Goal: Find contact information: Find contact information

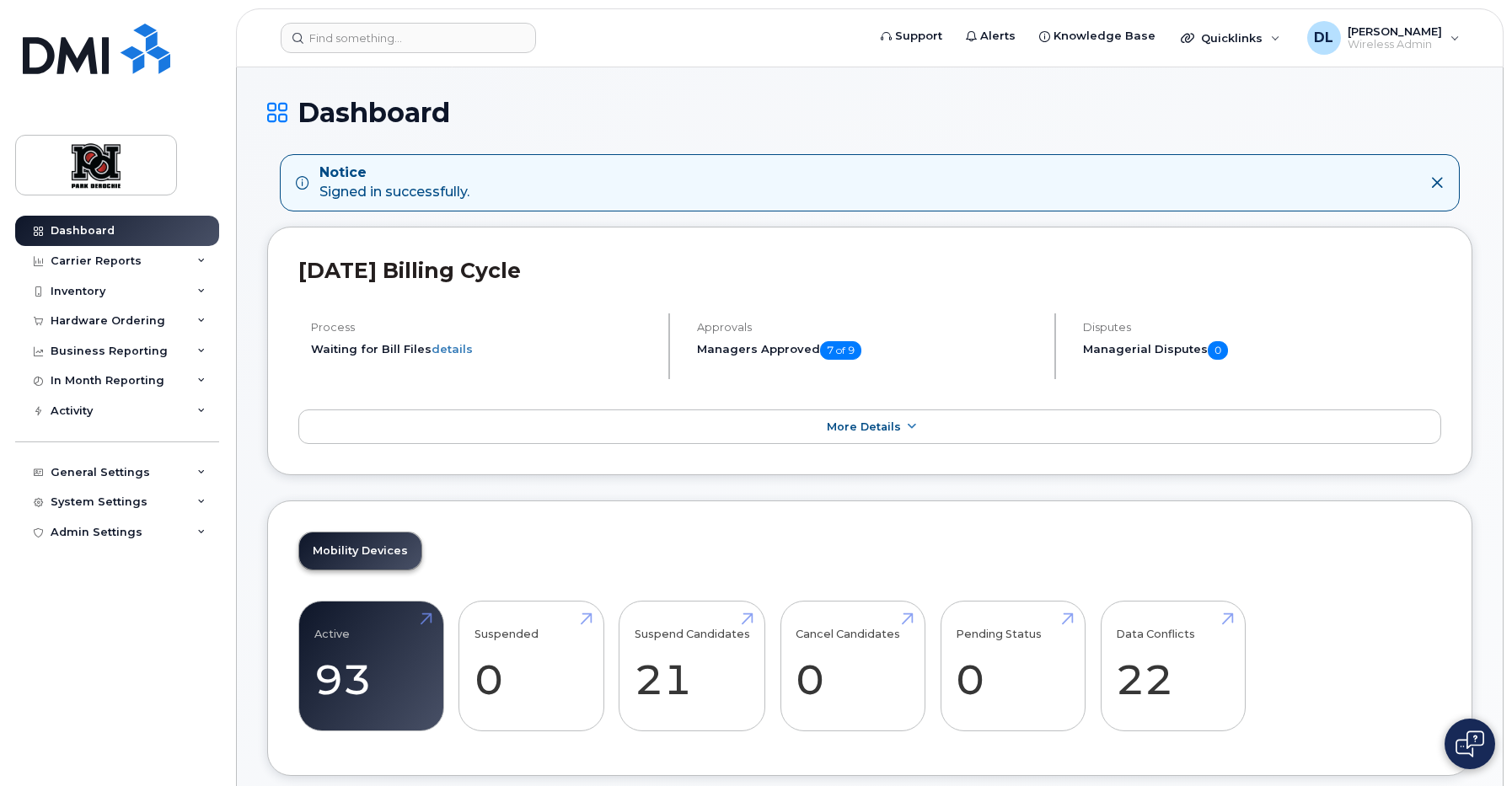
drag, startPoint x: 377, startPoint y: 643, endPoint x: 448, endPoint y: 658, distance: 72.6
click at [377, 643] on link "Active 93 -54%" at bounding box center [371, 667] width 114 height 111
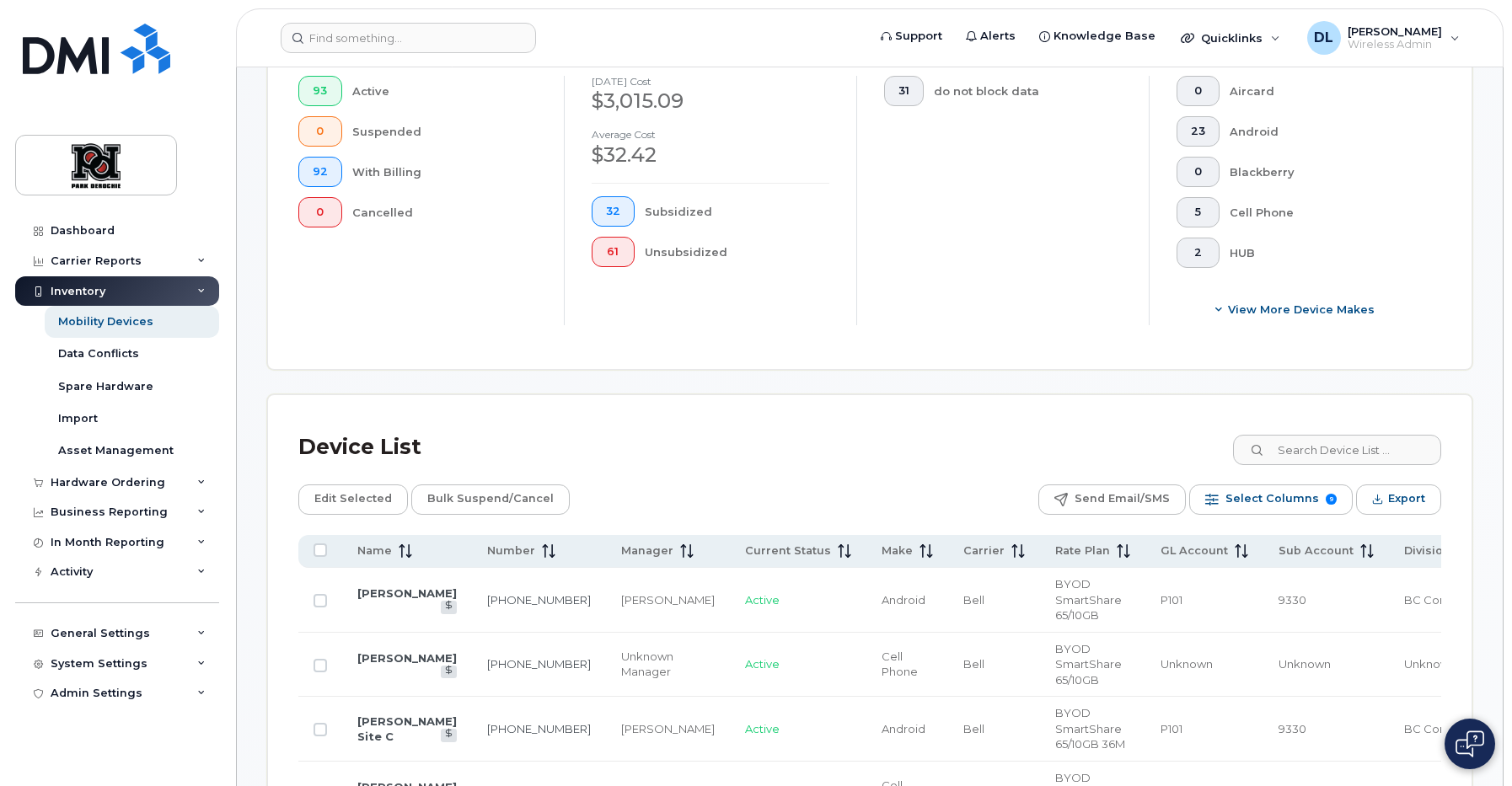
scroll to position [1153, 0]
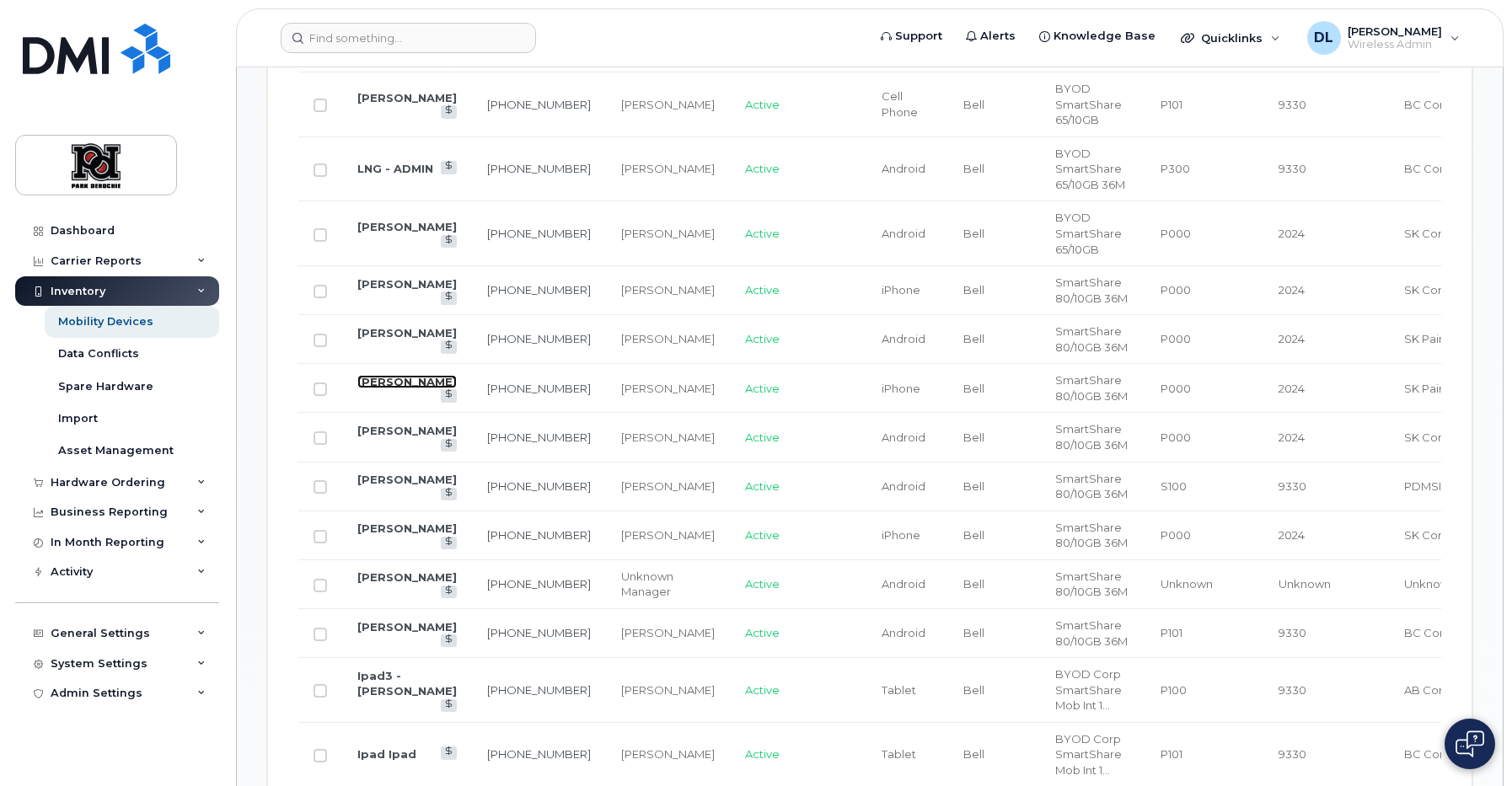
click at [385, 386] on link "Adam Stakell" at bounding box center [406, 382] width 99 height 14
click at [383, 535] on link "Rod Sosnowski" at bounding box center [406, 528] width 99 height 14
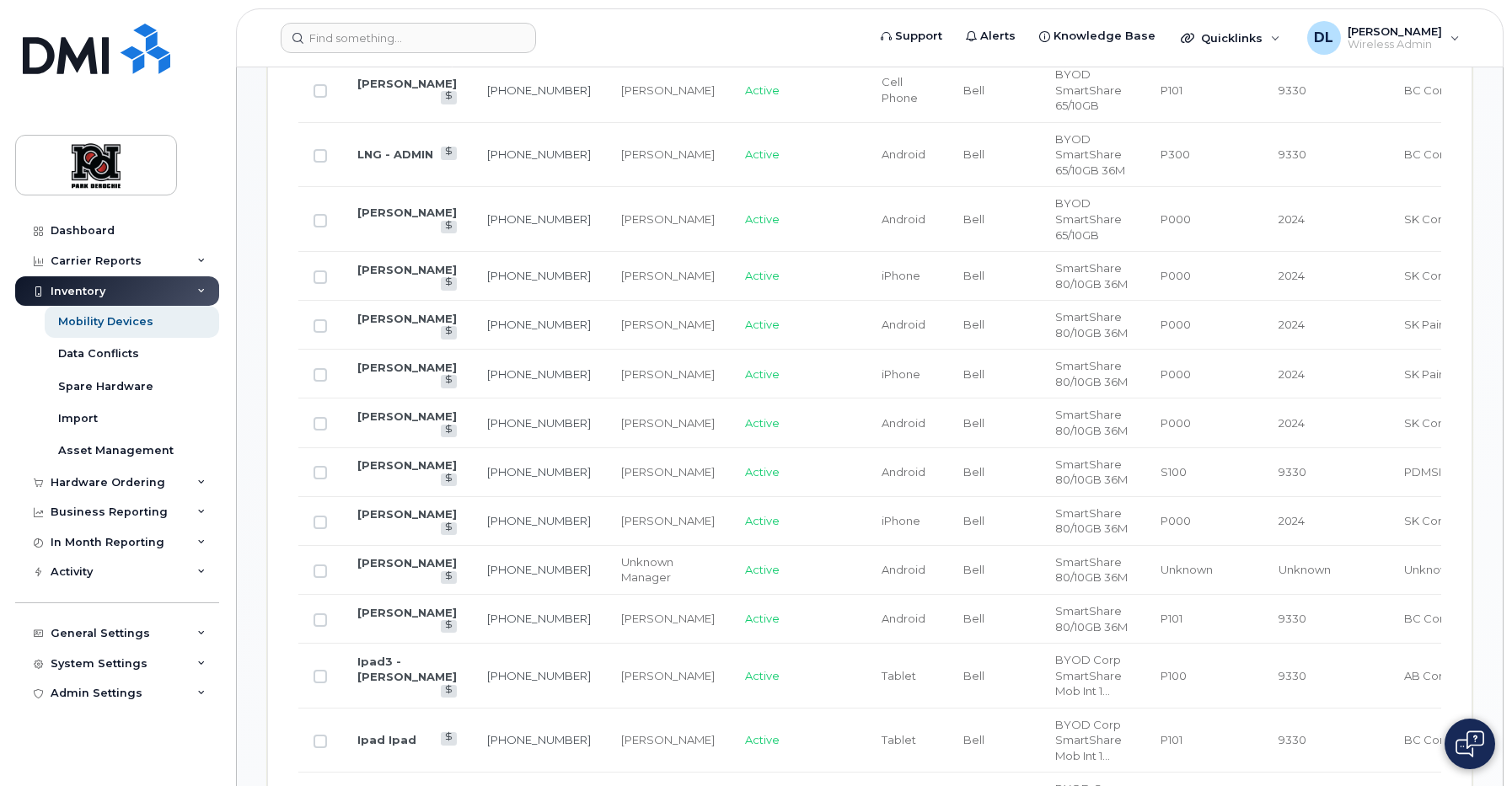
scroll to position [1218, 0]
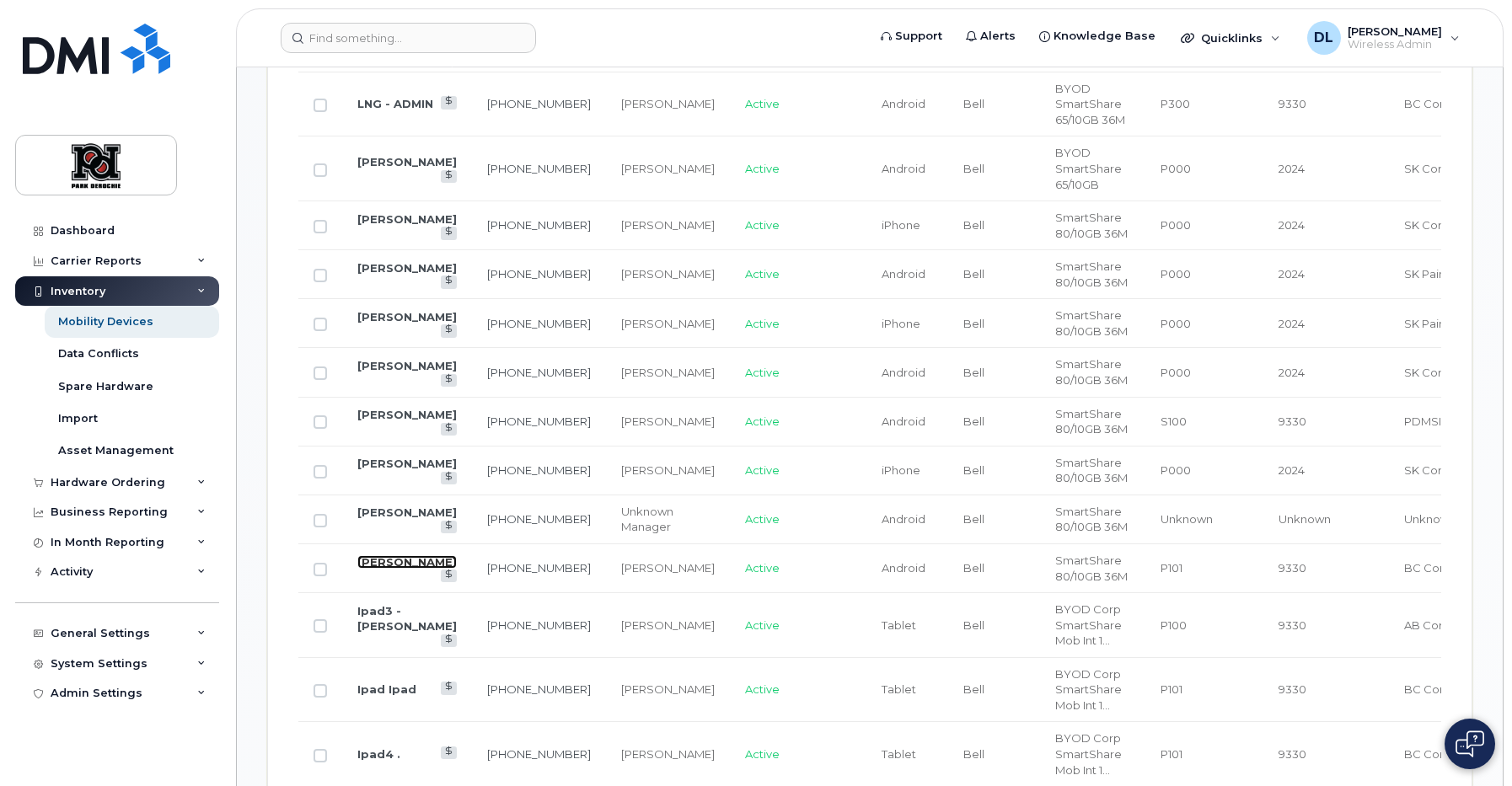
click at [380, 568] on link "Aaron Jackson" at bounding box center [406, 562] width 99 height 14
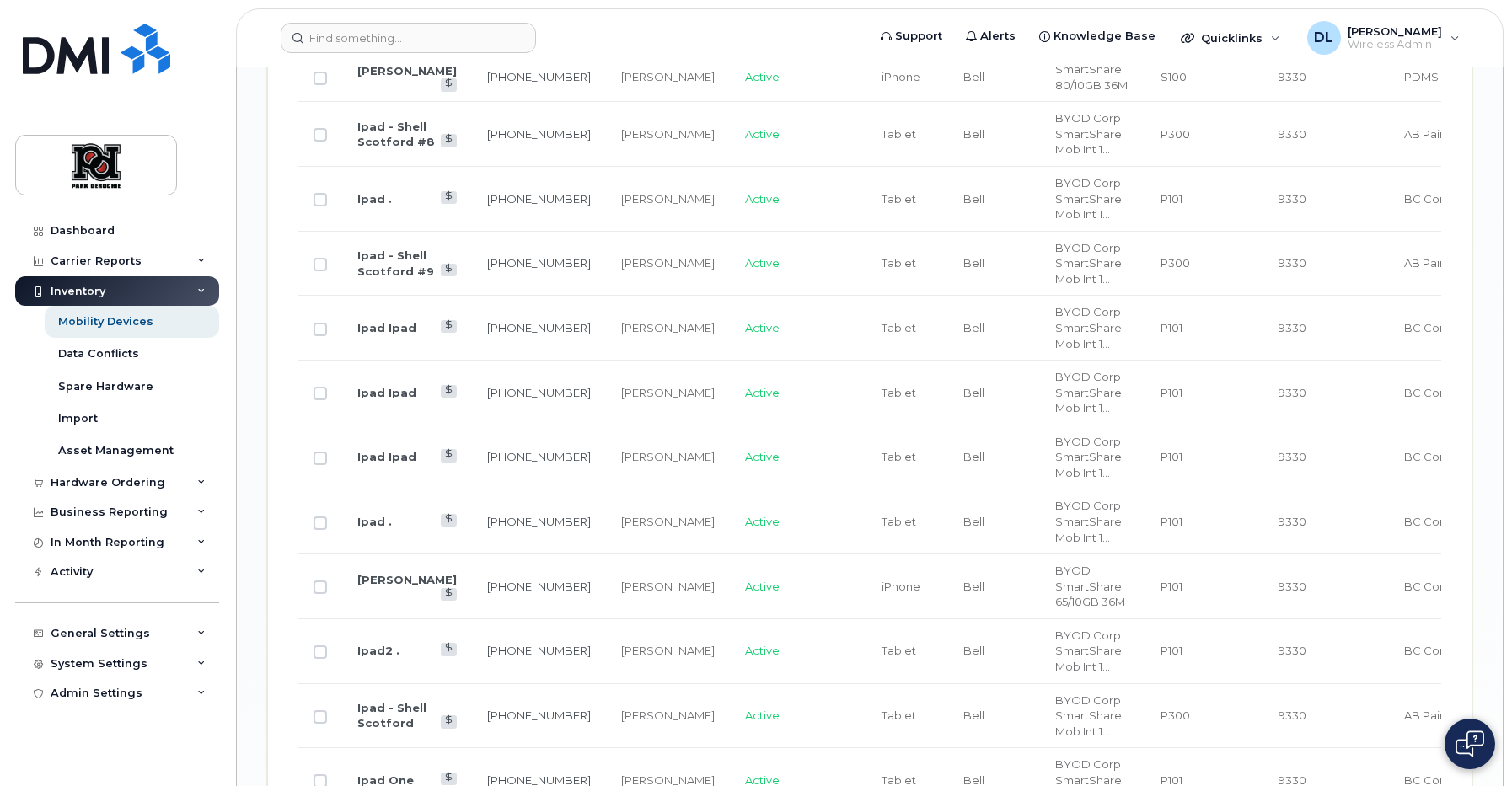
scroll to position [2190, 0]
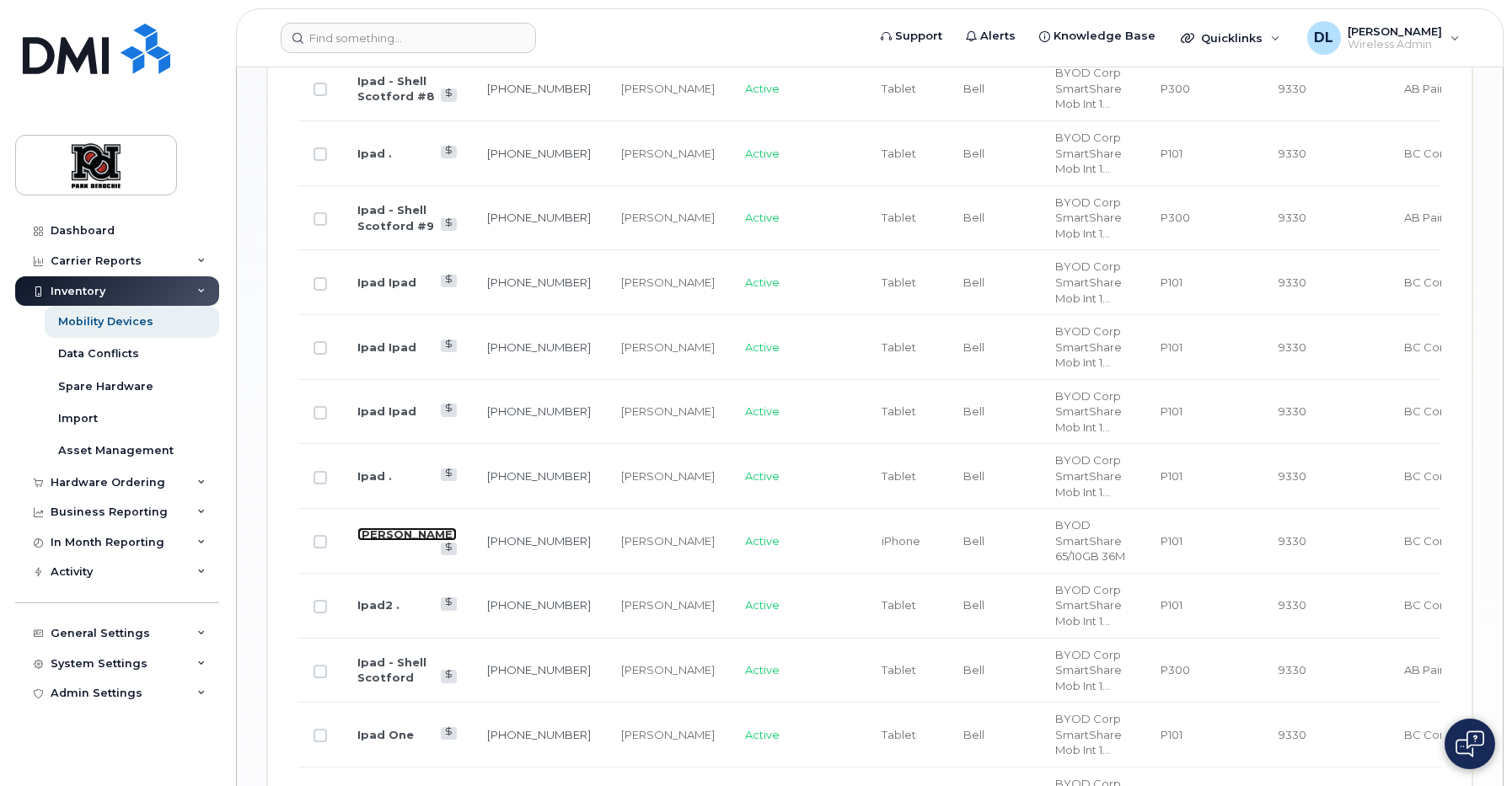
click at [393, 541] on link "Luke Bodnar" at bounding box center [406, 534] width 99 height 14
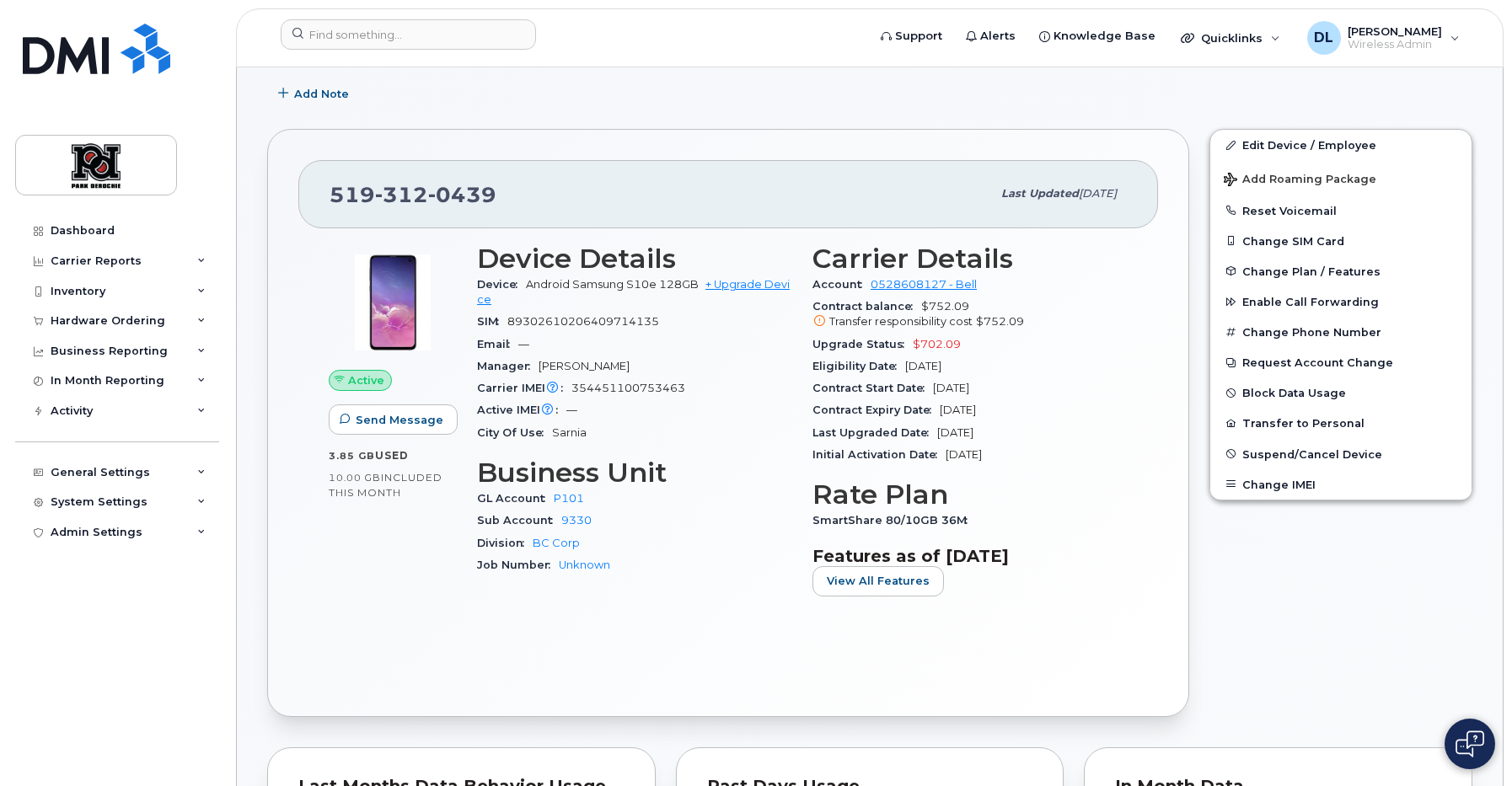
scroll to position [318, 0]
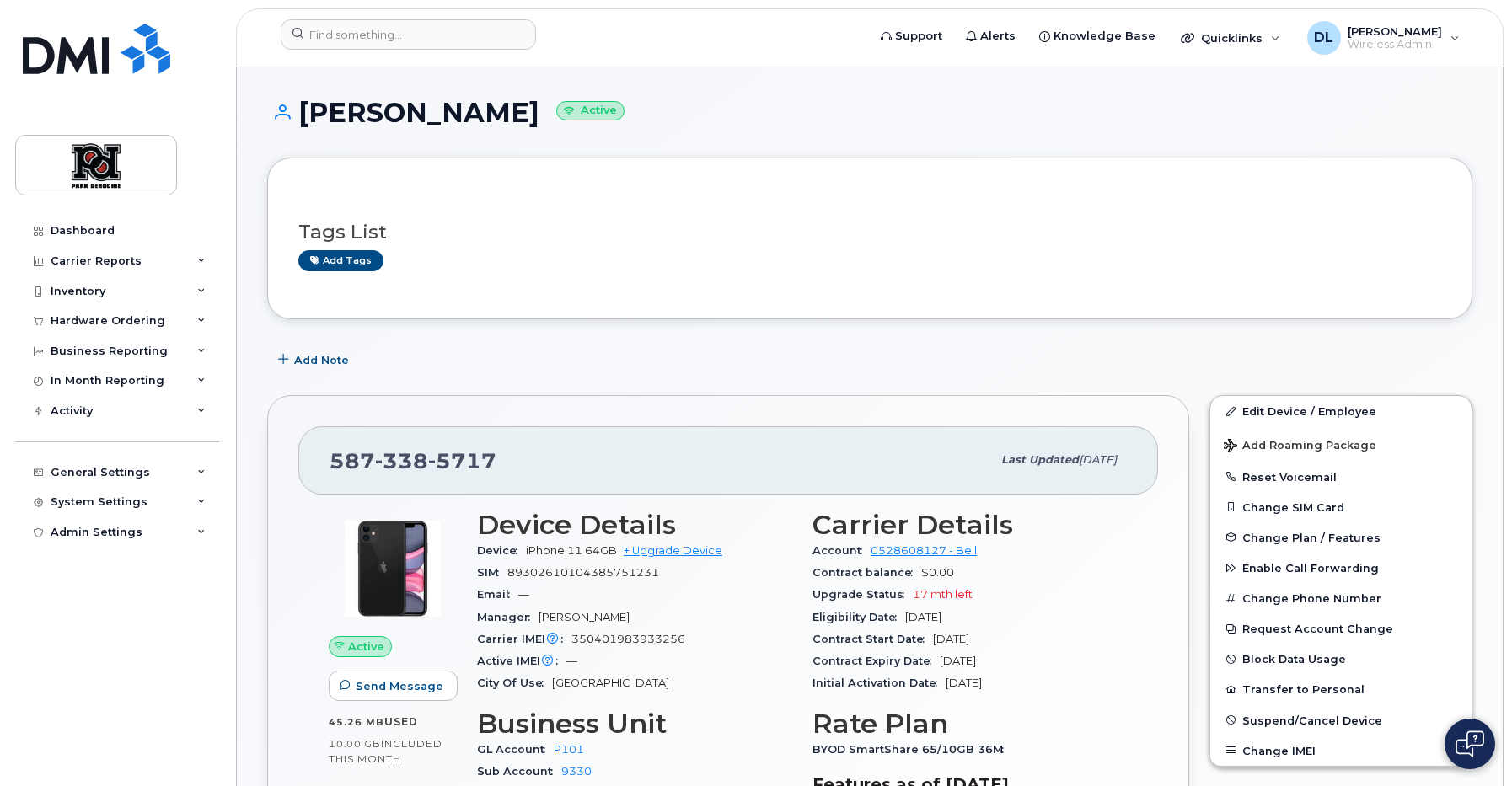
click at [428, 465] on span "338" at bounding box center [462, 461] width 68 height 26
copy span "587 338 5717"
